Goal: Find specific page/section: Find specific page/section

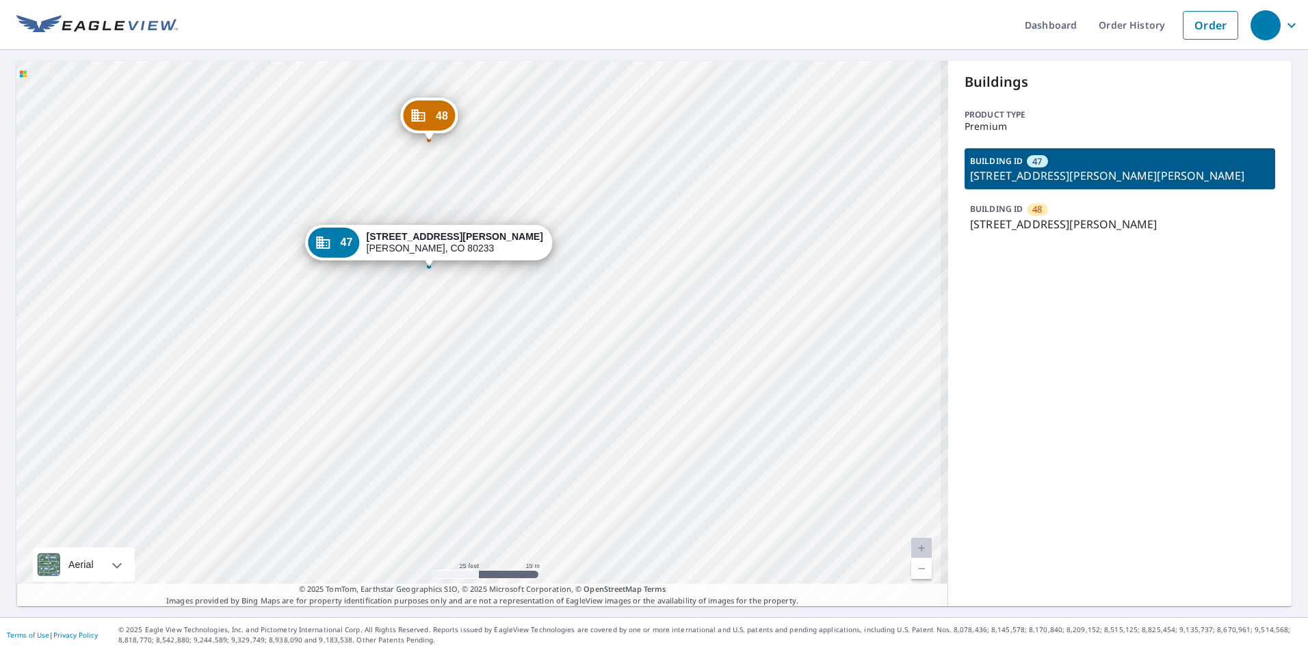
click at [1021, 247] on div "Buildings Product type Premium BUILDING ID 47 [STREET_ADDRESS][PERSON_NAME] BUI…" at bounding box center [1119, 334] width 343 height 546
click at [1025, 220] on p "[STREET_ADDRESS][PERSON_NAME]" at bounding box center [1120, 224] width 300 height 16
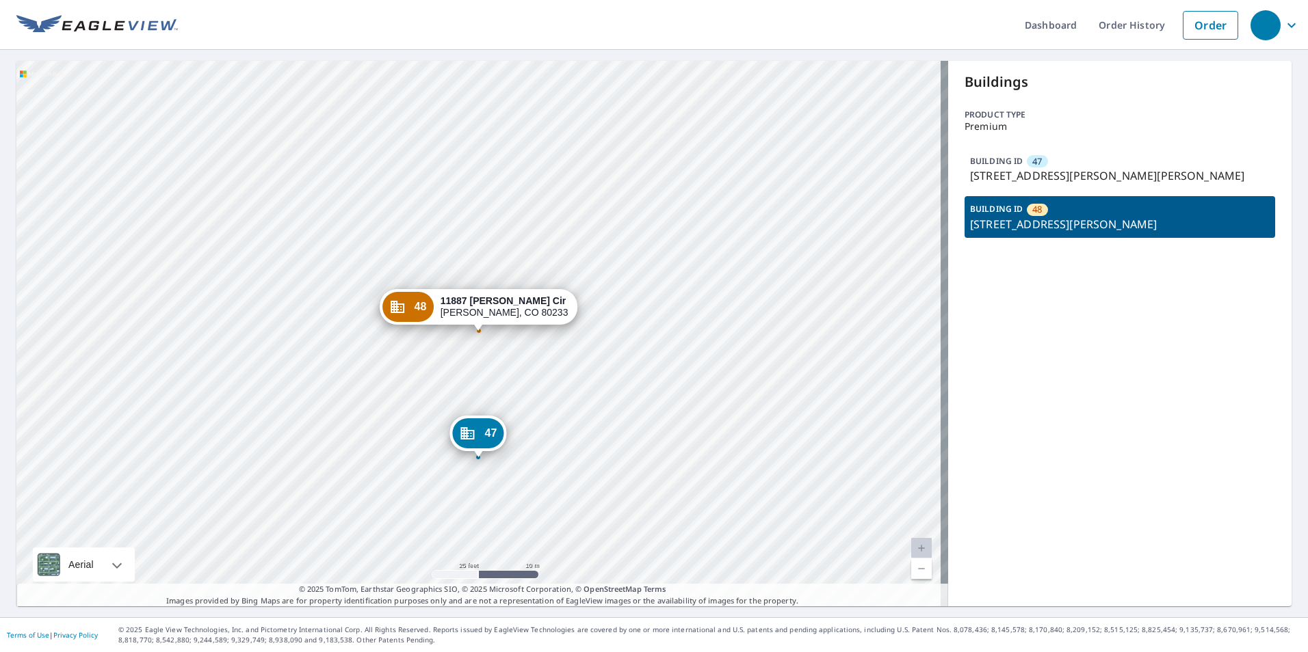
click at [1051, 169] on p "[STREET_ADDRESS][PERSON_NAME][PERSON_NAME]" at bounding box center [1120, 176] width 300 height 16
